Goal: Check status: Check status

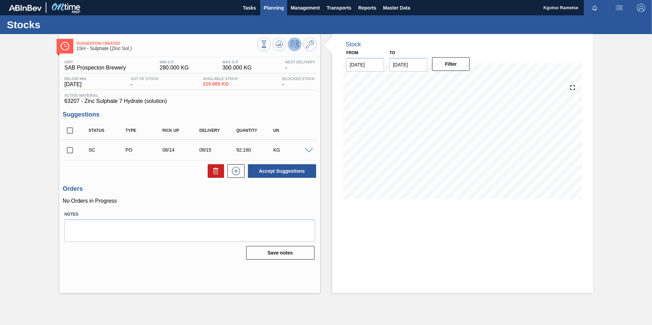
click at [270, 15] on button "Planning" at bounding box center [273, 7] width 27 height 15
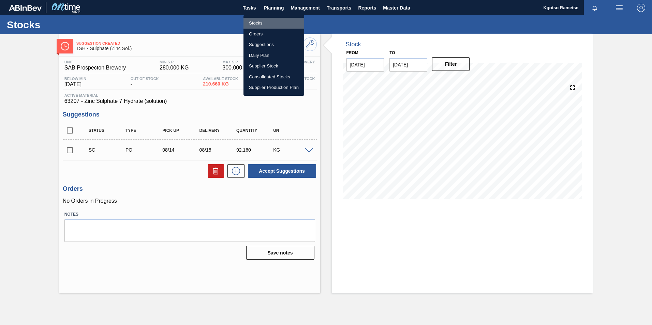
click at [261, 21] on li "Stocks" at bounding box center [273, 23] width 61 height 11
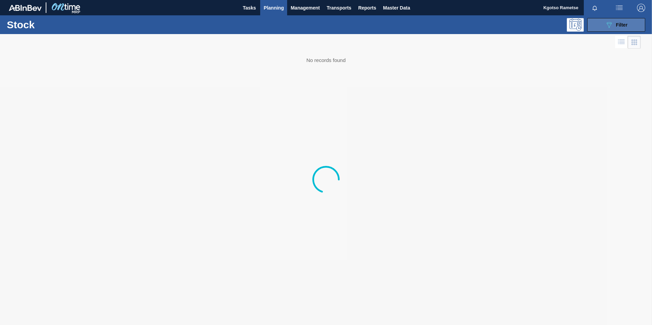
click at [609, 27] on icon "089F7B8B-B2A5-4AFE-B5C0-19BA573D28AC" at bounding box center [609, 25] width 8 height 8
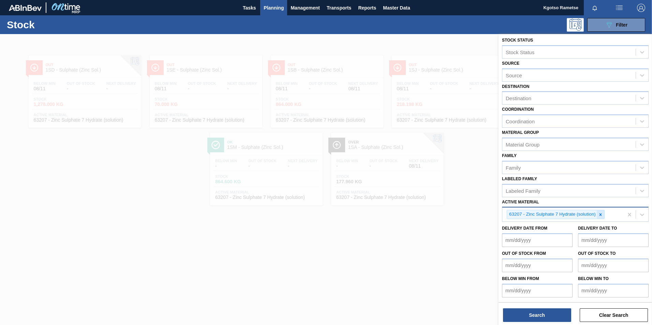
click at [601, 214] on icon at bounding box center [600, 214] width 5 height 5
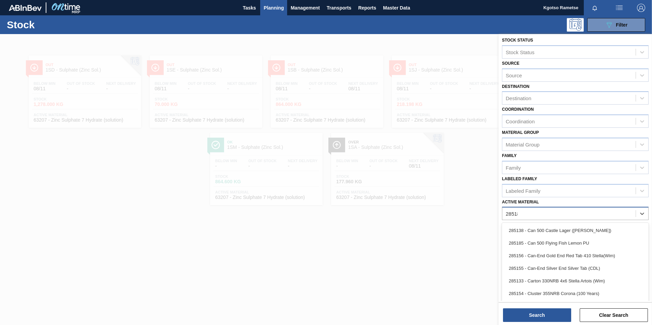
scroll to position [0, 0]
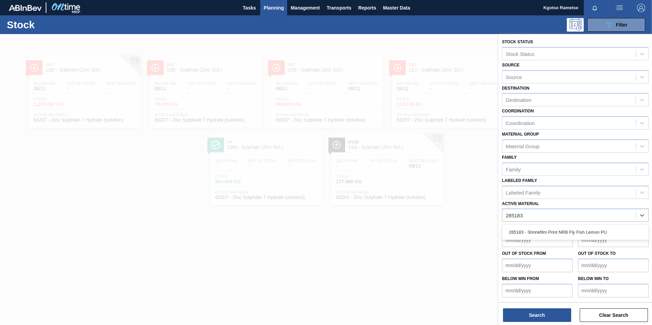
type Material "285183"
click at [313, 231] on div at bounding box center [326, 196] width 652 height 325
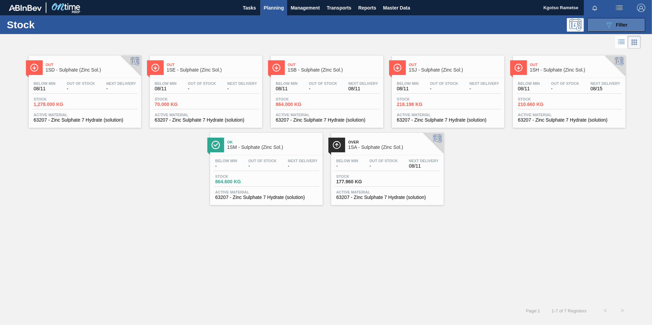
click at [620, 28] on div "089F7B8B-B2A5-4AFE-B5C0-19BA573D28AC Filter" at bounding box center [616, 25] width 22 height 8
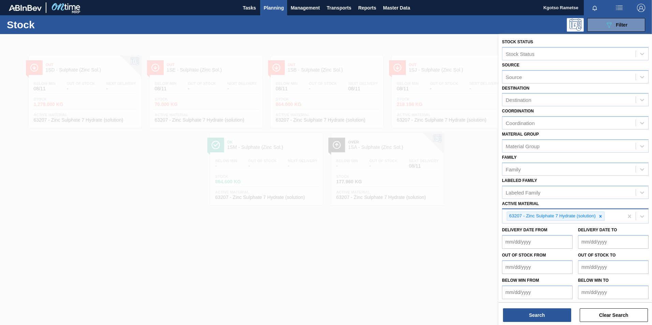
click at [599, 215] on icon at bounding box center [600, 216] width 5 height 5
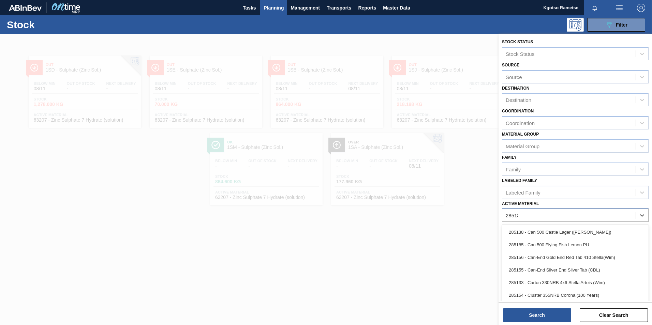
type Material "285183"
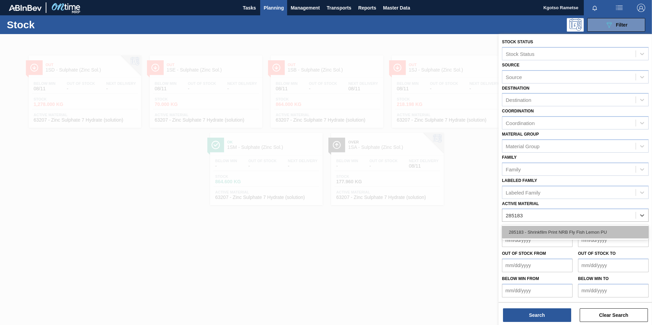
click at [579, 230] on div "285183 - Shrinkfilm Print NRB Fly Fish Lemon PU" at bounding box center [575, 232] width 147 height 13
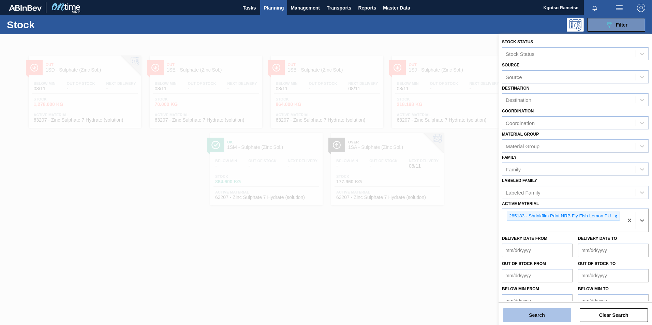
click at [538, 315] on button "Search" at bounding box center [537, 315] width 68 height 14
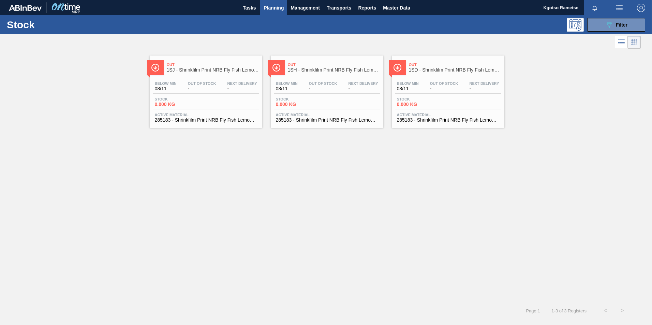
click at [467, 285] on div "Out 1SJ - Shrinkfilm Print NRB Fly Fish Lemon PU Below Min 08/11 Out Of Stock -…" at bounding box center [326, 176] width 652 height 252
